Goal: Transaction & Acquisition: Purchase product/service

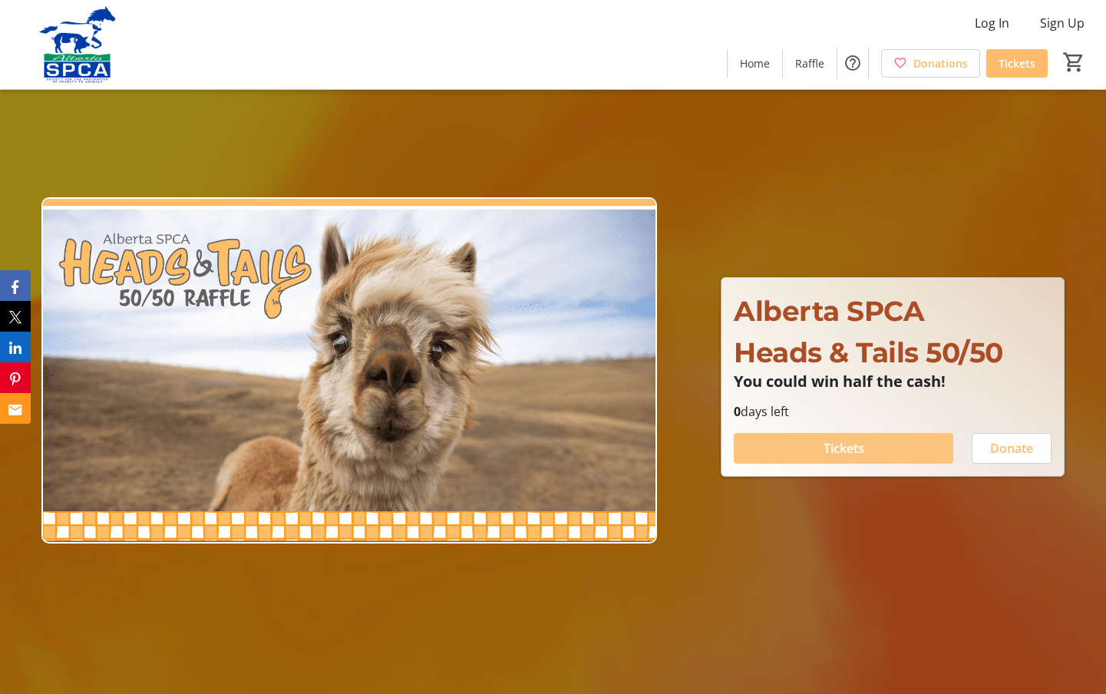
click at [848, 450] on span "Tickets" at bounding box center [844, 448] width 41 height 18
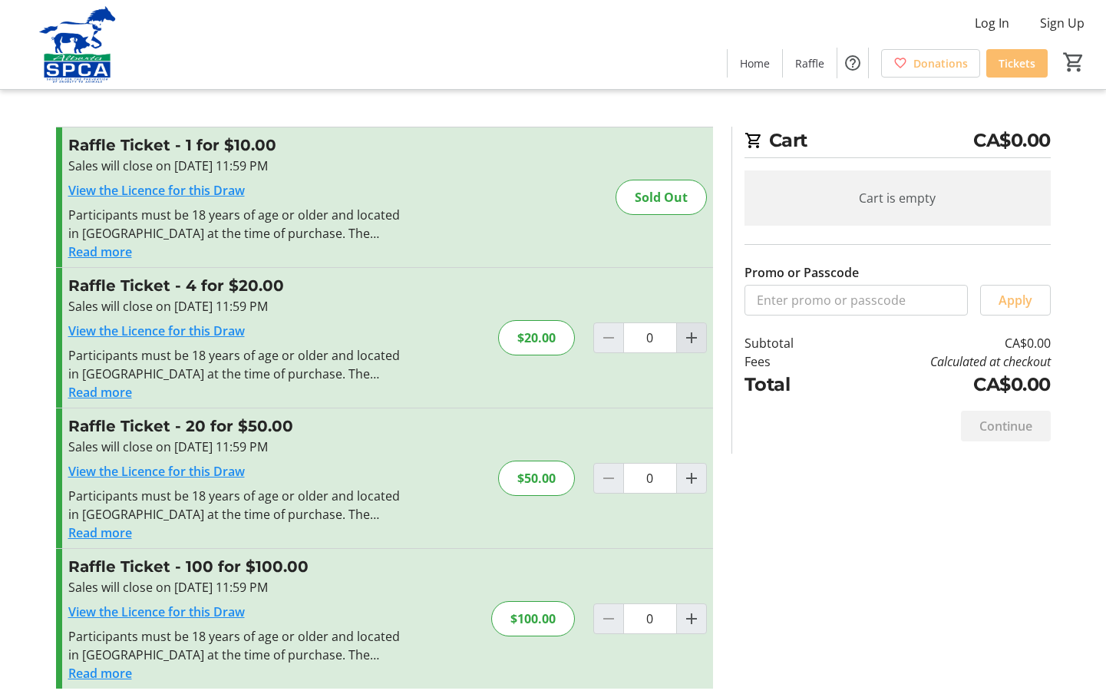
click at [692, 336] on mat-icon "Increment by one" at bounding box center [692, 338] width 18 height 18
type input "1"
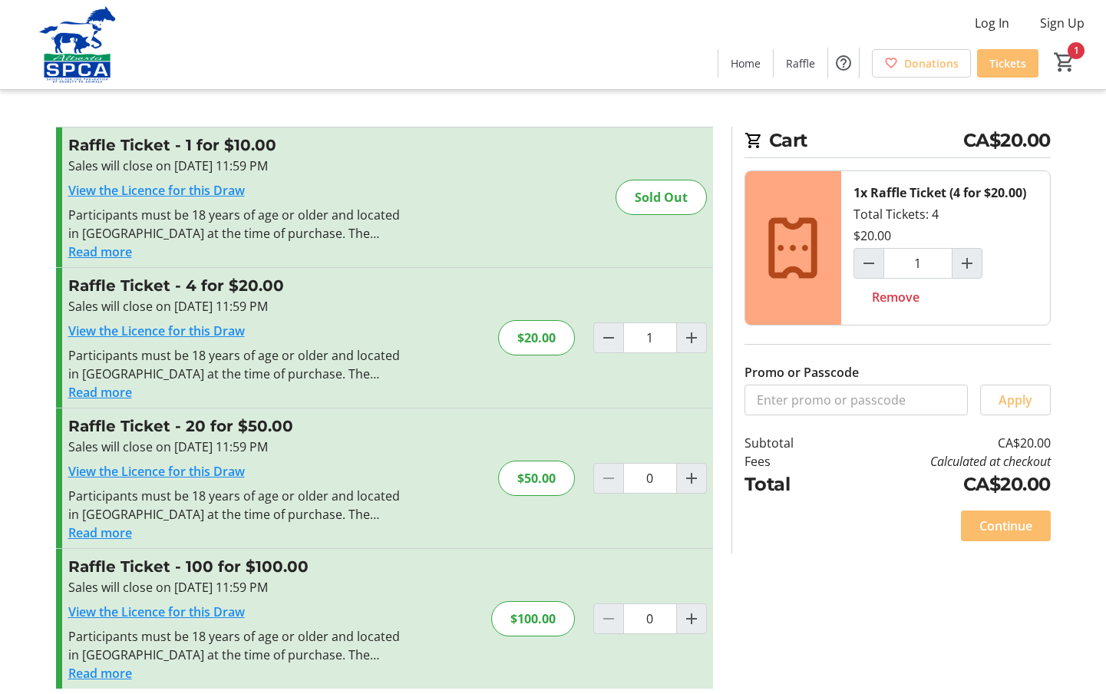
click at [854, 598] on div "Promo or Passcode Apply Raffle Ticket - 1 for $10.00 Sales will close on [DATE]…" at bounding box center [554, 417] width 1014 height 580
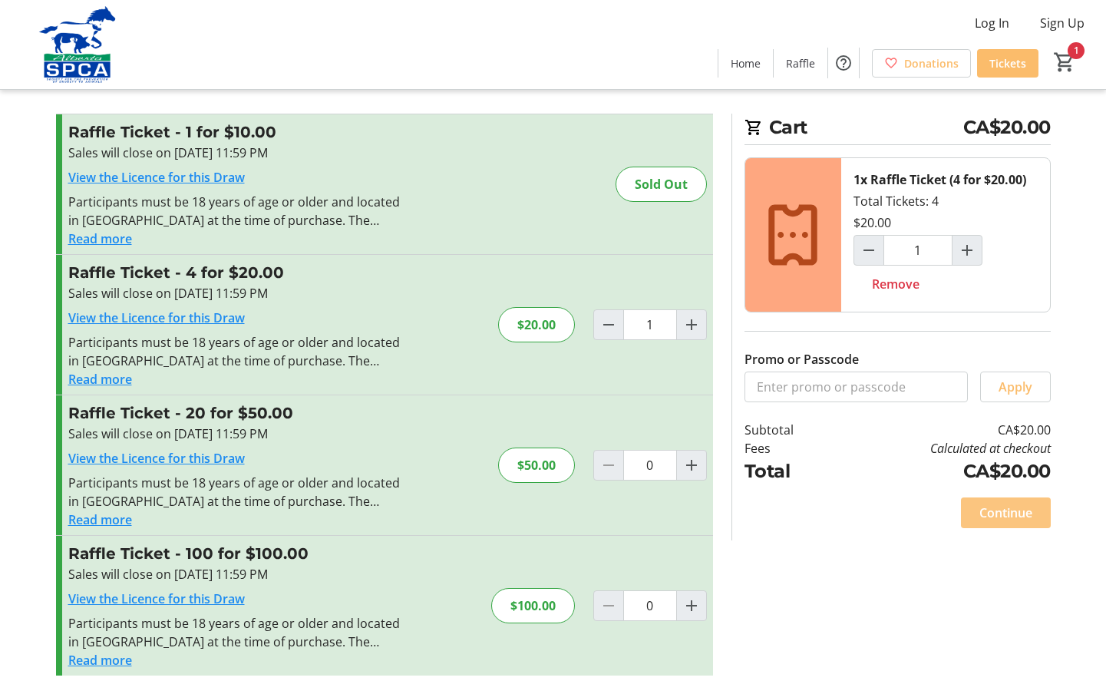
click at [999, 511] on span "Continue" at bounding box center [1006, 513] width 53 height 18
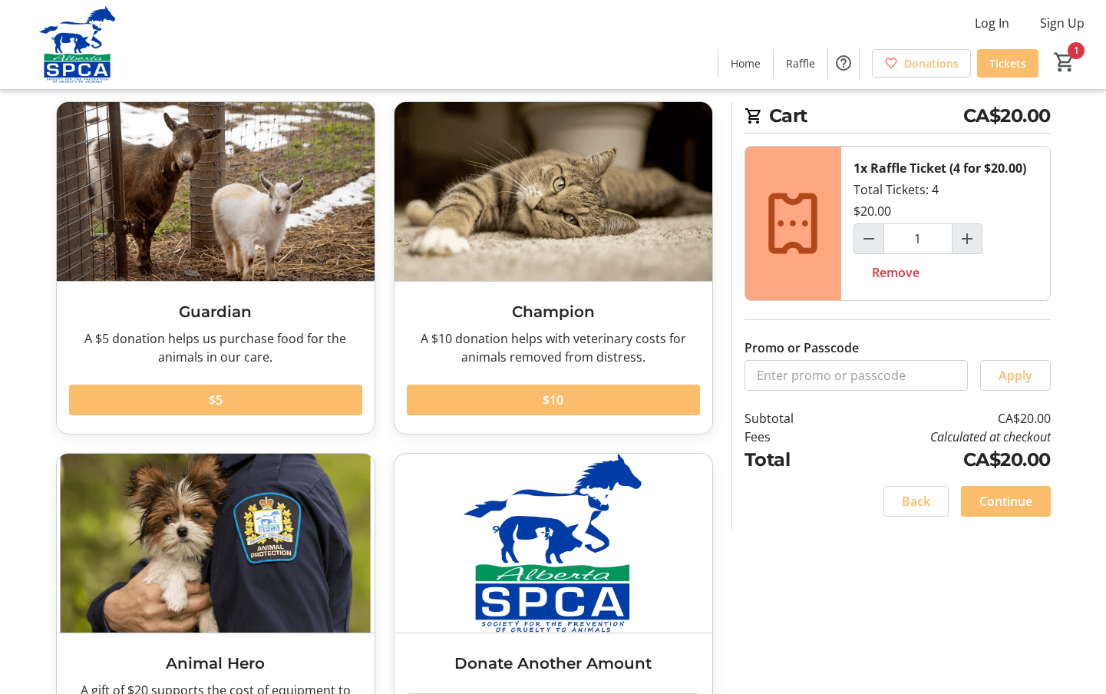
scroll to position [188, 0]
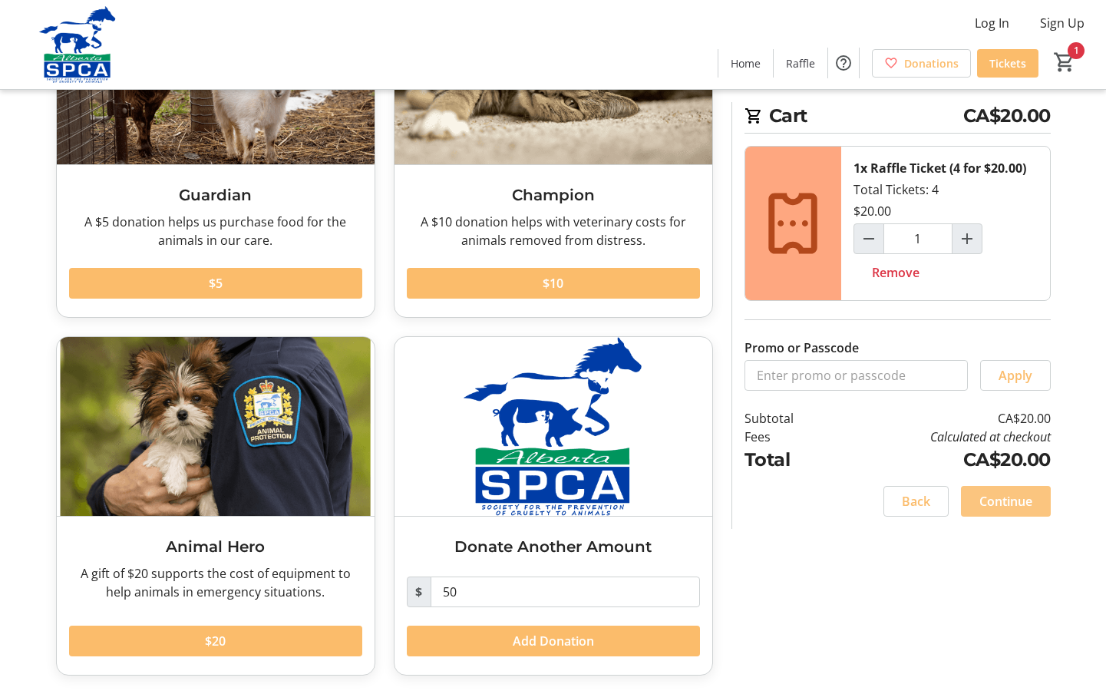
click at [1004, 500] on span "Continue" at bounding box center [1006, 501] width 53 height 18
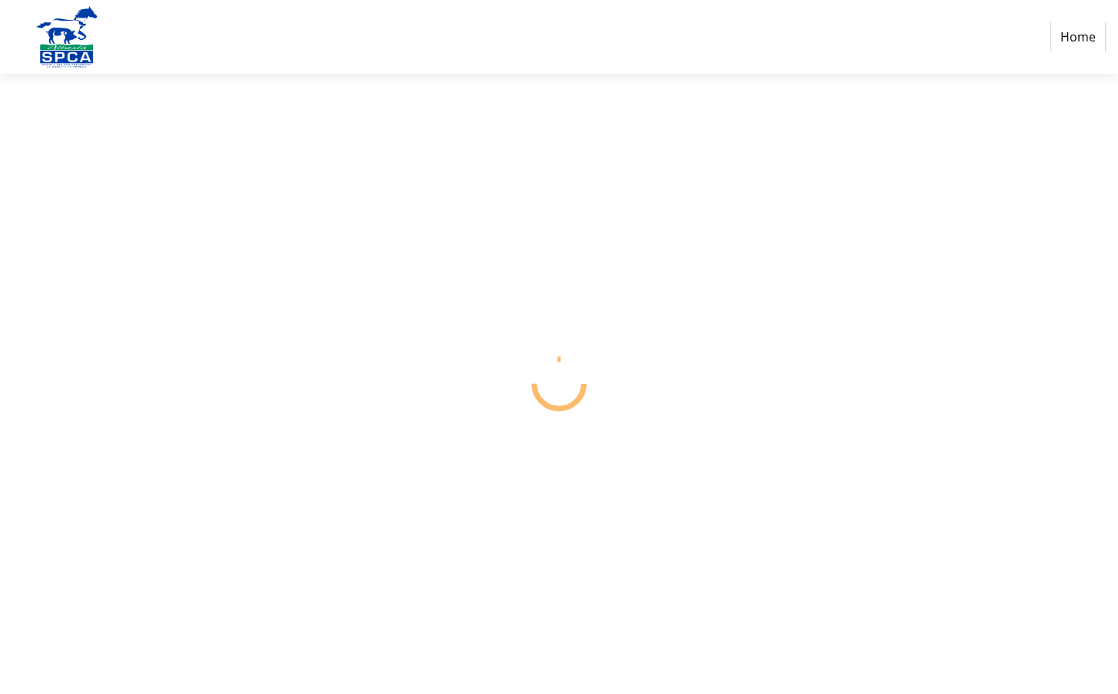
select select "CA"
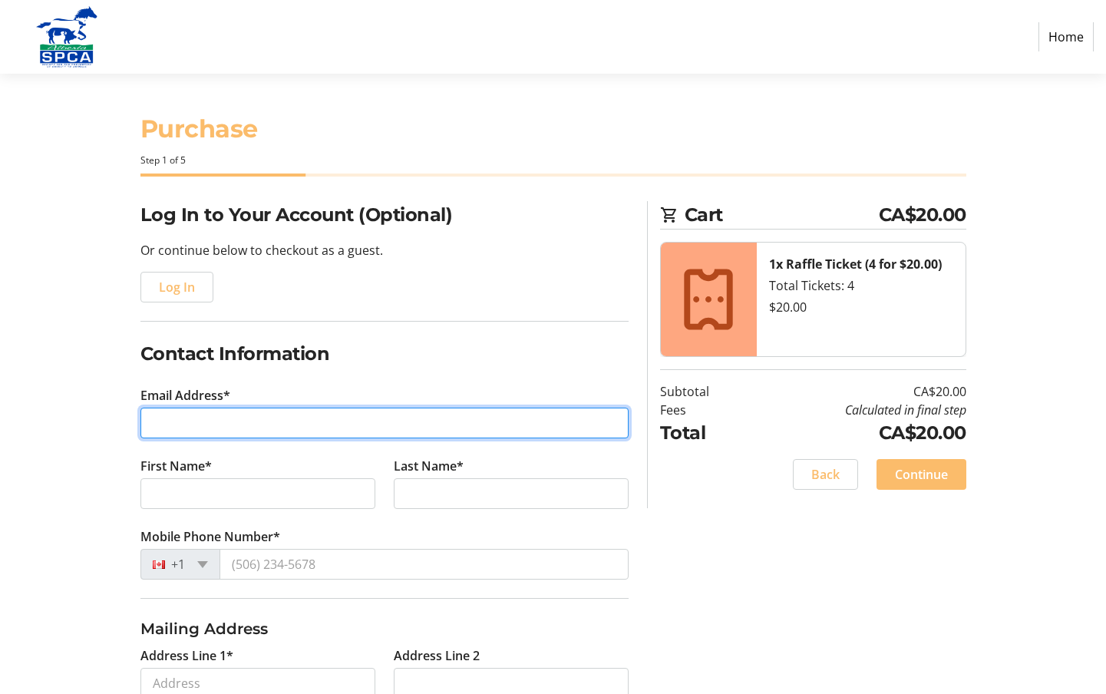
click at [259, 420] on input "Email Address*" at bounding box center [385, 423] width 488 height 31
type input "[EMAIL_ADDRESS][DOMAIN_NAME]"
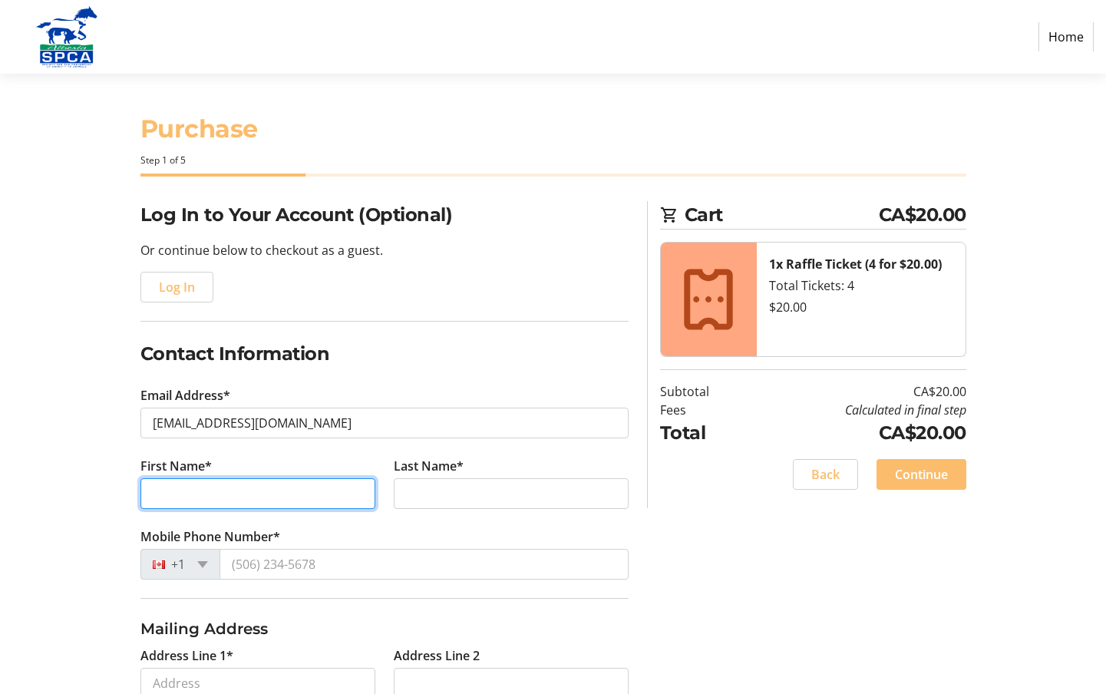
type input "[PERSON_NAME]"
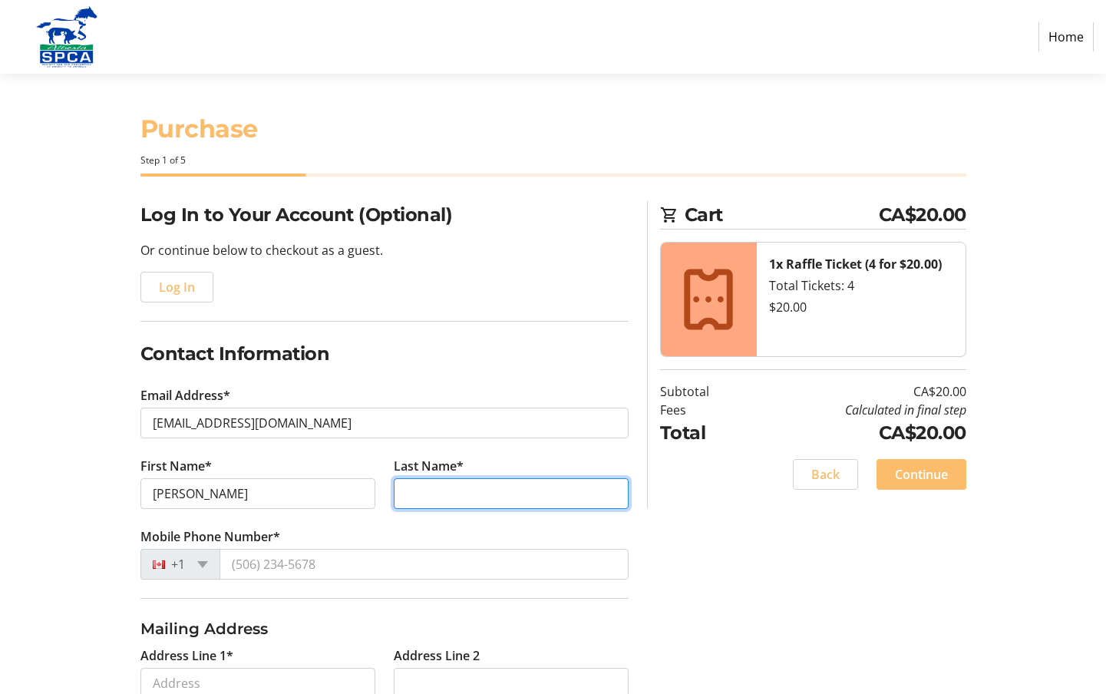
type input "[PERSON_NAME]"
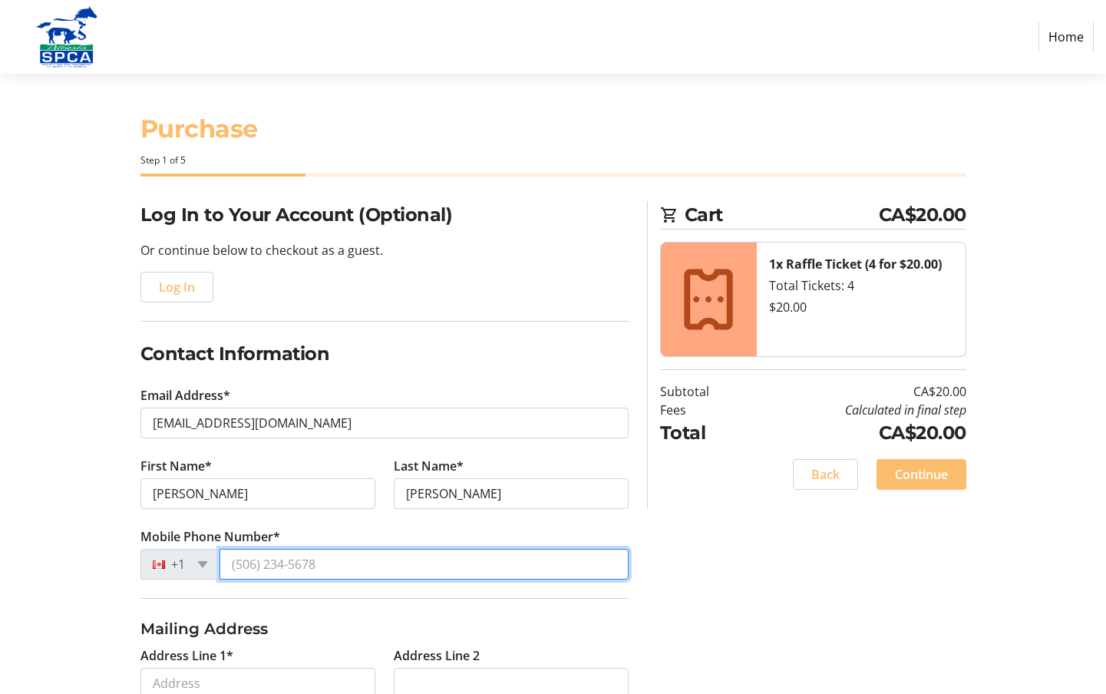
type input "[PHONE_NUMBER]"
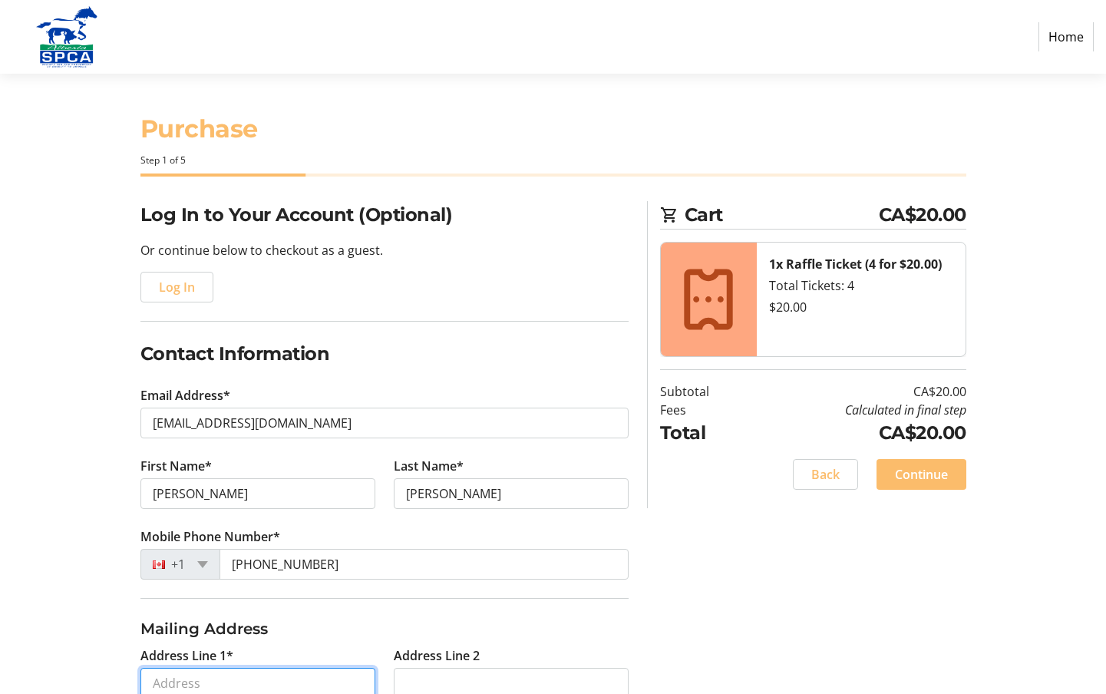
type input "[STREET_ADDRESS]"
type input "unit 101"
type input "[GEOGRAPHIC_DATA]"
select select "AB"
type input "T2E 1R3"
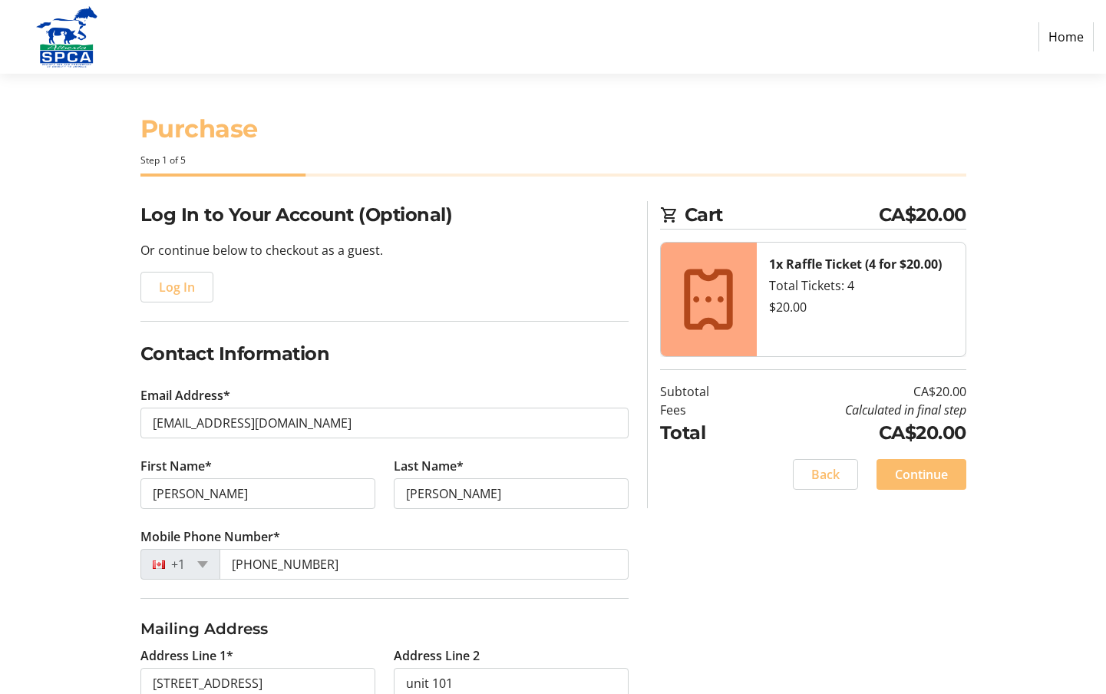
click at [713, 560] on div "Log In to Your Account (Optional) Or continue below to checkout as a guest. Log…" at bounding box center [554, 587] width 1014 height 772
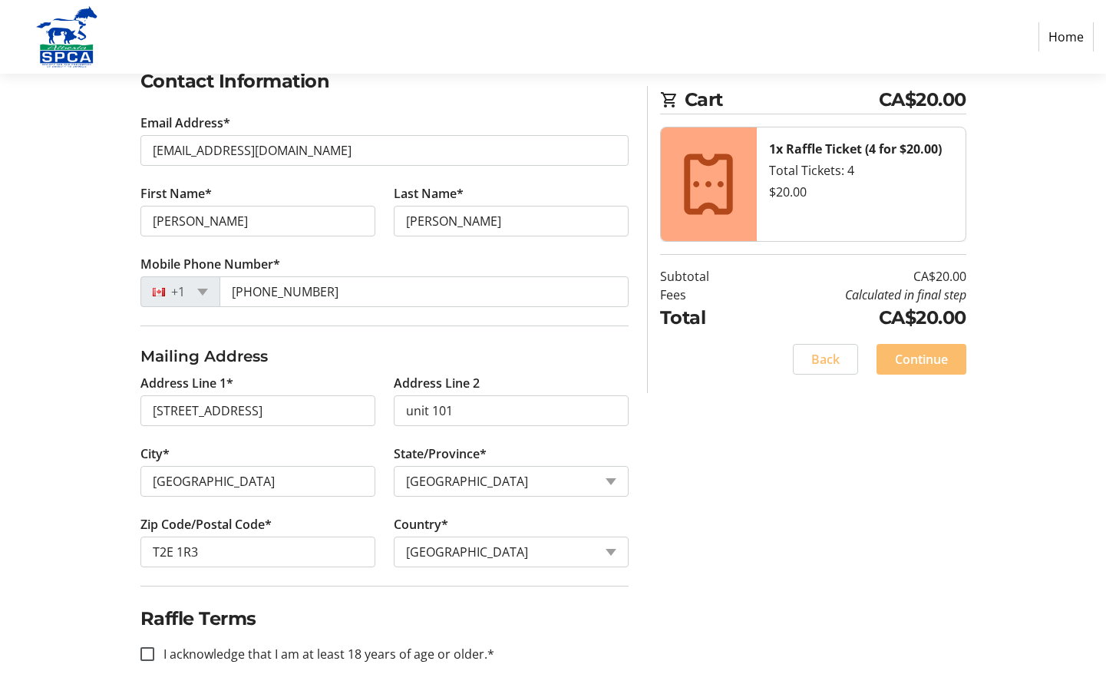
scroll to position [279, 0]
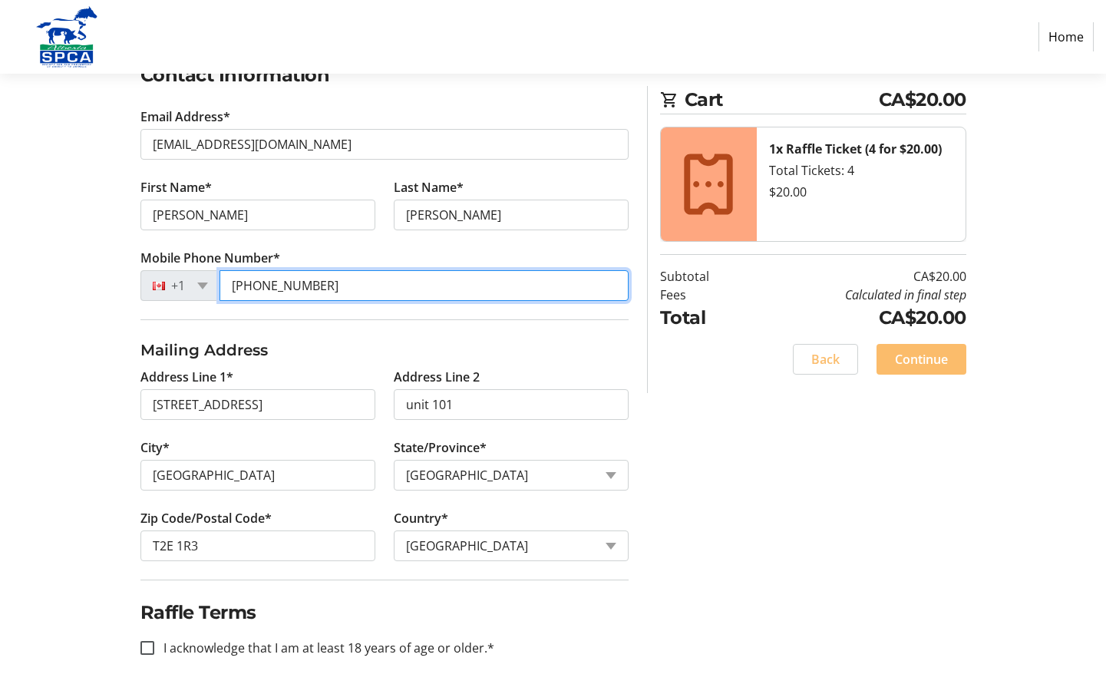
click at [338, 290] on input "[PHONE_NUMBER]" at bounding box center [424, 285] width 409 height 31
type input "[PHONE_NUMBER]"
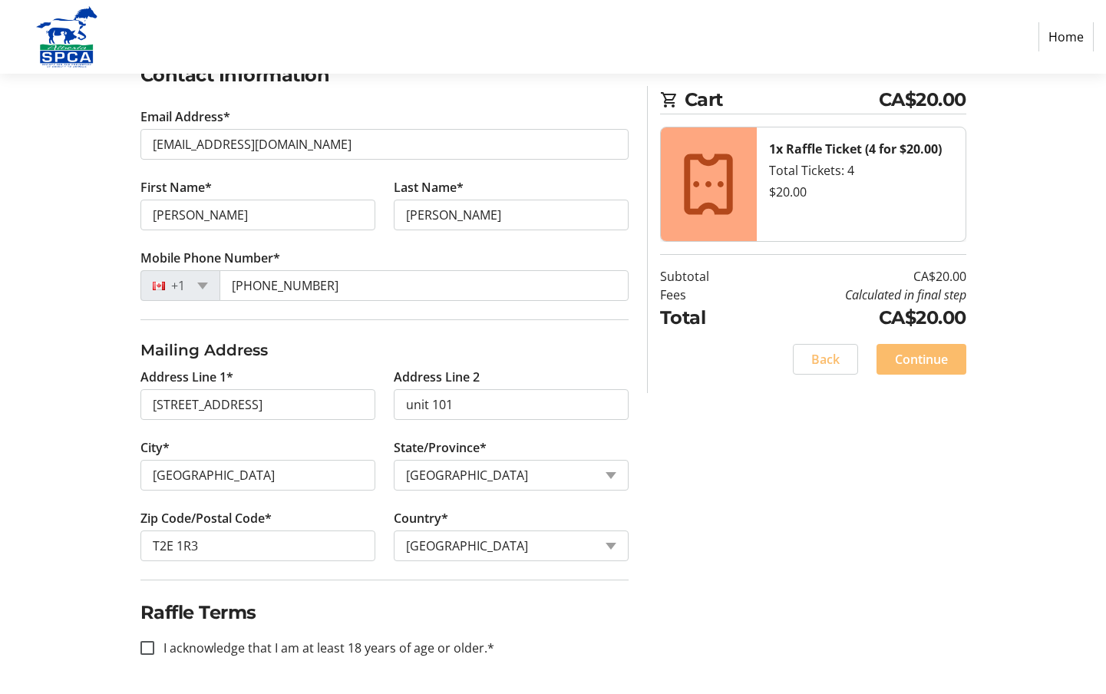
click at [823, 487] on div "Log In to Your Account (Optional) Or continue below to checkout as a guest. Log…" at bounding box center [554, 308] width 1014 height 772
click at [147, 643] on input "I acknowledge that I am at least 18 years of age or older.*" at bounding box center [148, 648] width 14 height 14
checkbox input "true"
click at [791, 564] on div "Log In to Your Account (Optional) Or continue below to checkout as a guest. Log…" at bounding box center [554, 308] width 1014 height 772
click at [928, 357] on span "Continue" at bounding box center [921, 359] width 53 height 18
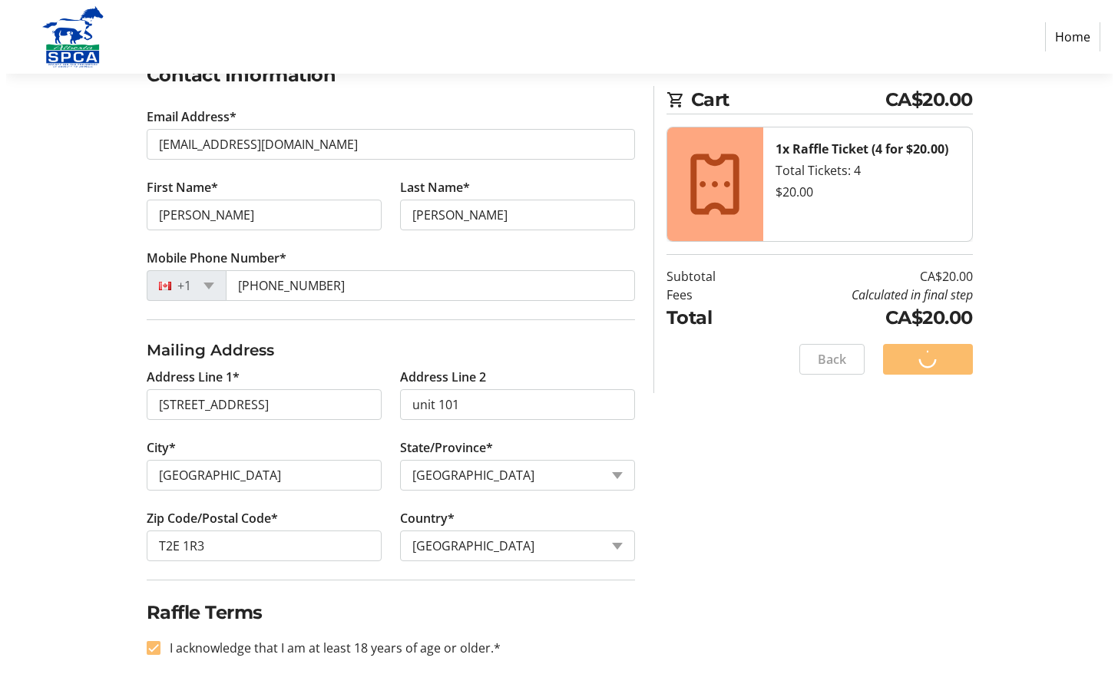
scroll to position [0, 0]
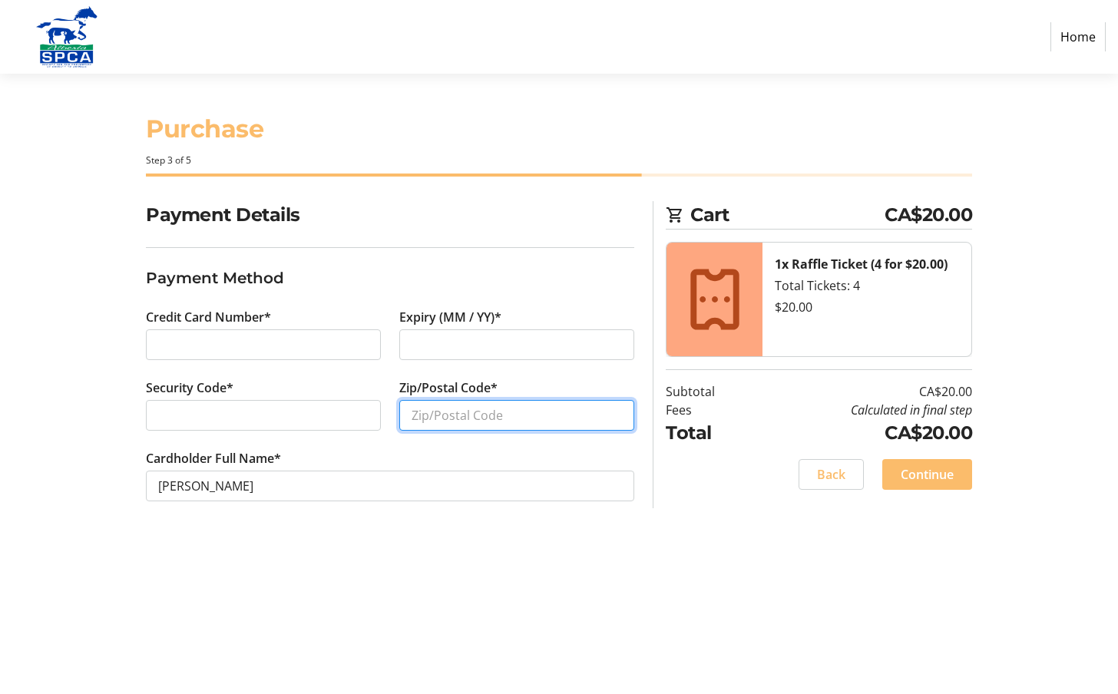
click at [491, 416] on input "Zip/Postal Code*" at bounding box center [516, 415] width 235 height 31
type input "T2E1R3"
drag, startPoint x: 547, startPoint y: 603, endPoint x: 468, endPoint y: 574, distance: 84.3
click at [535, 600] on div "Purchase Step 3 of 5 Cart CA$20.00 1x Raffle Ticket (4 for $20.00) Total Ticket…" at bounding box center [559, 384] width 1014 height 620
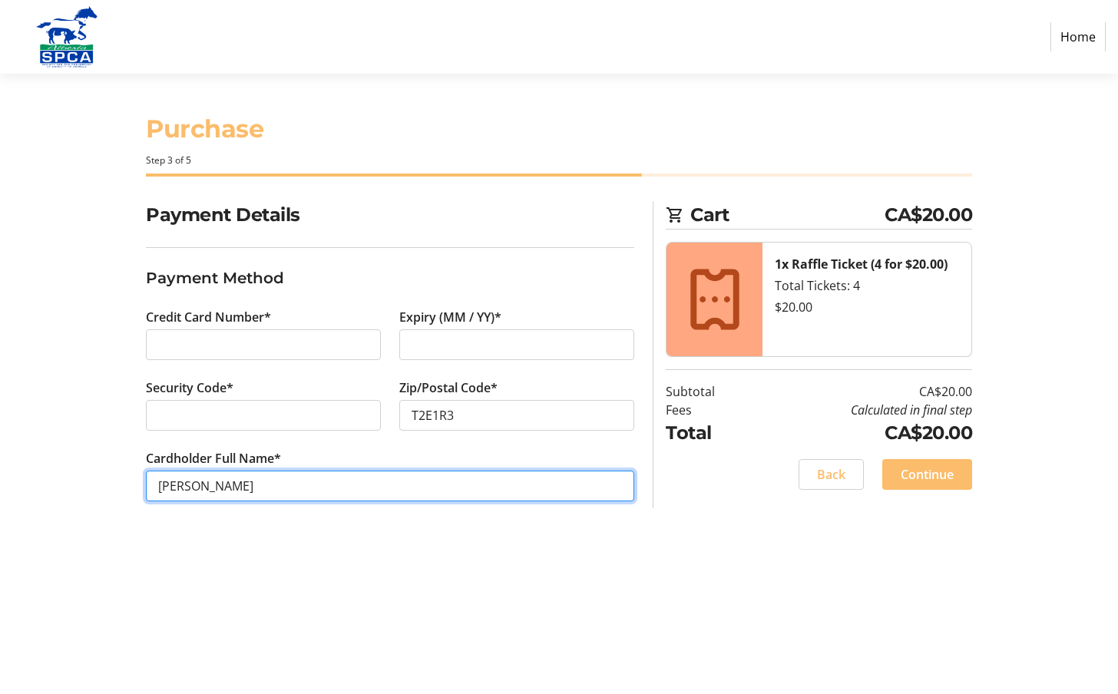
click at [187, 488] on input "[PERSON_NAME]" at bounding box center [390, 486] width 488 height 31
type input "[PERSON_NAME]"
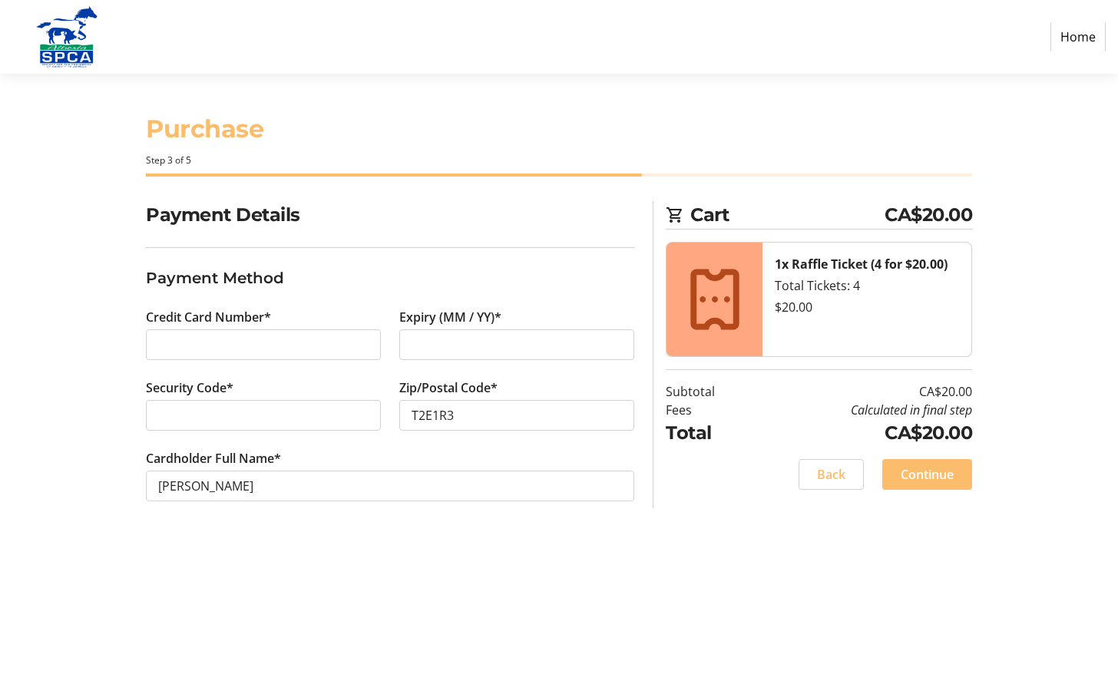
click at [484, 601] on div "Purchase Step 3 of 5 Cart CA$20.00 1x Raffle Ticket (4 for $20.00) Total Ticket…" at bounding box center [559, 384] width 1014 height 620
drag, startPoint x: 919, startPoint y: 471, endPoint x: 911, endPoint y: 479, distance: 11.9
click at [918, 471] on span "Continue" at bounding box center [927, 474] width 53 height 18
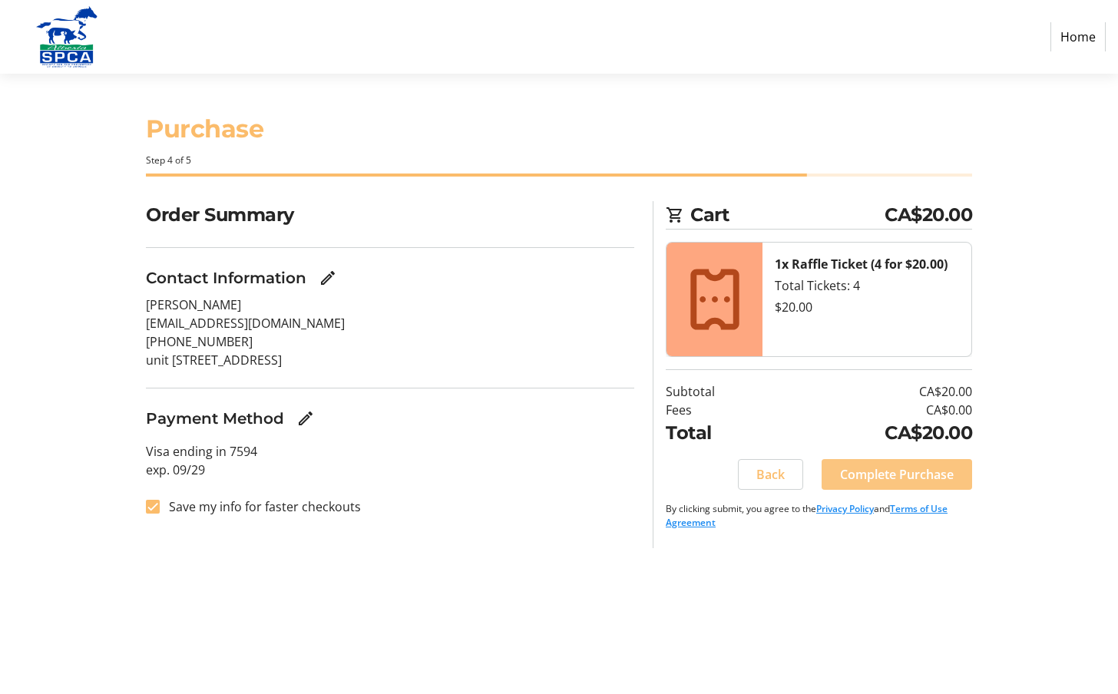
click at [911, 463] on span at bounding box center [897, 474] width 150 height 37
